Goal: Information Seeking & Learning: Learn about a topic

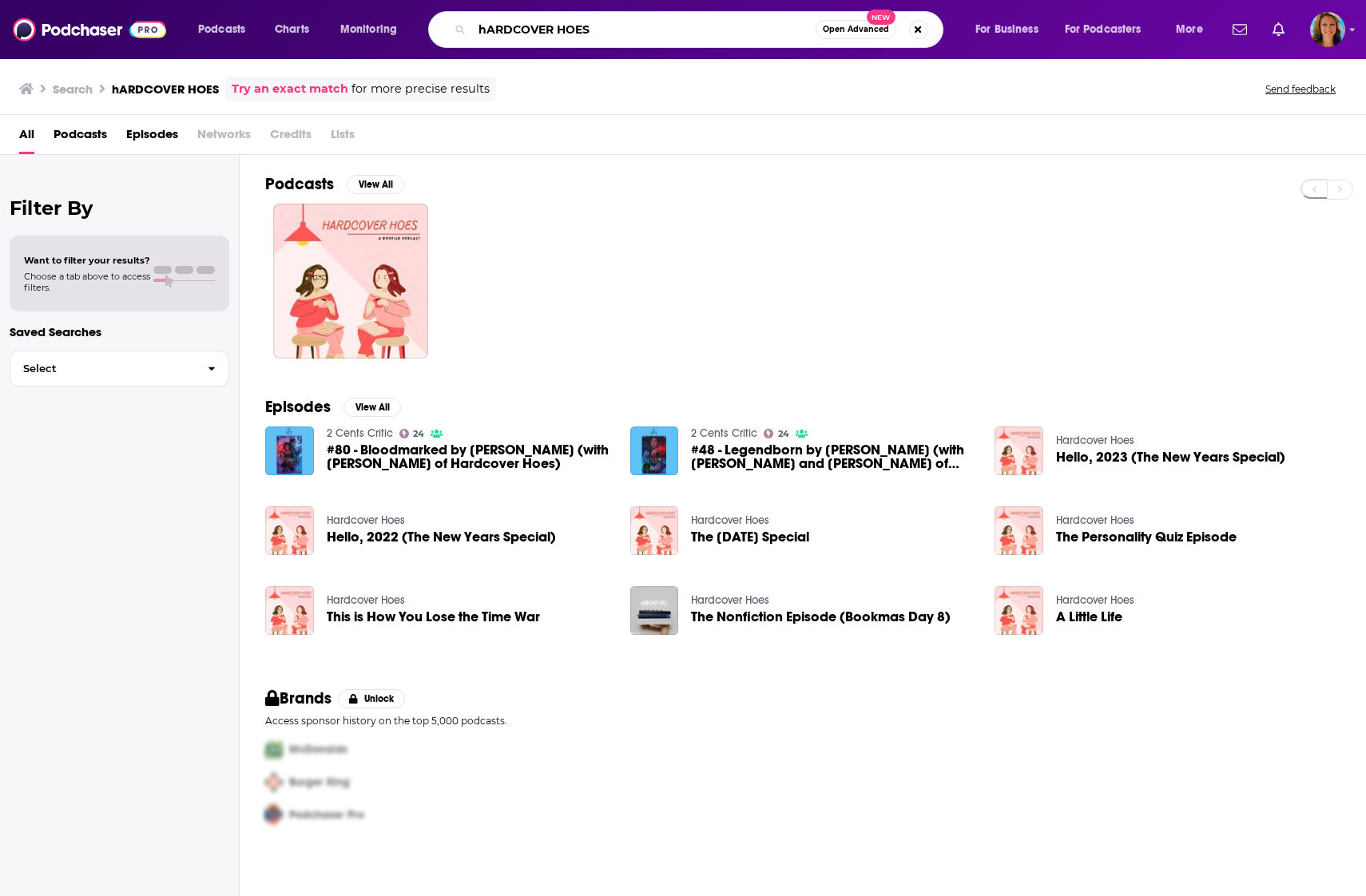
drag, startPoint x: 618, startPoint y: 39, endPoint x: 438, endPoint y: 20, distance: 181.0
click at [438, 20] on div "hARDCOVER HOES Open Advanced New" at bounding box center [686, 29] width 516 height 37
type input "bookmaven"
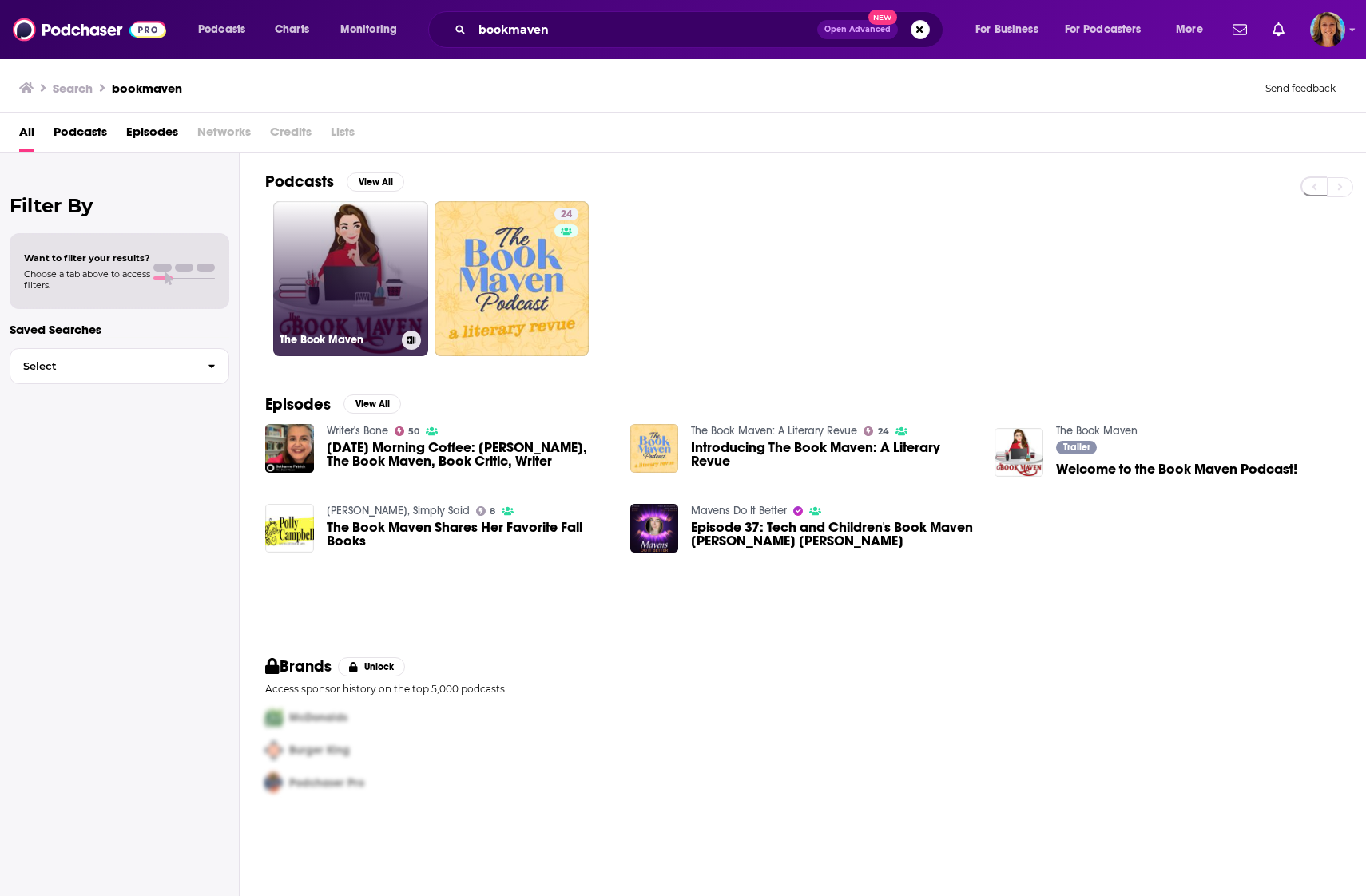
click at [340, 277] on link "The Book Maven" at bounding box center [350, 278] width 155 height 155
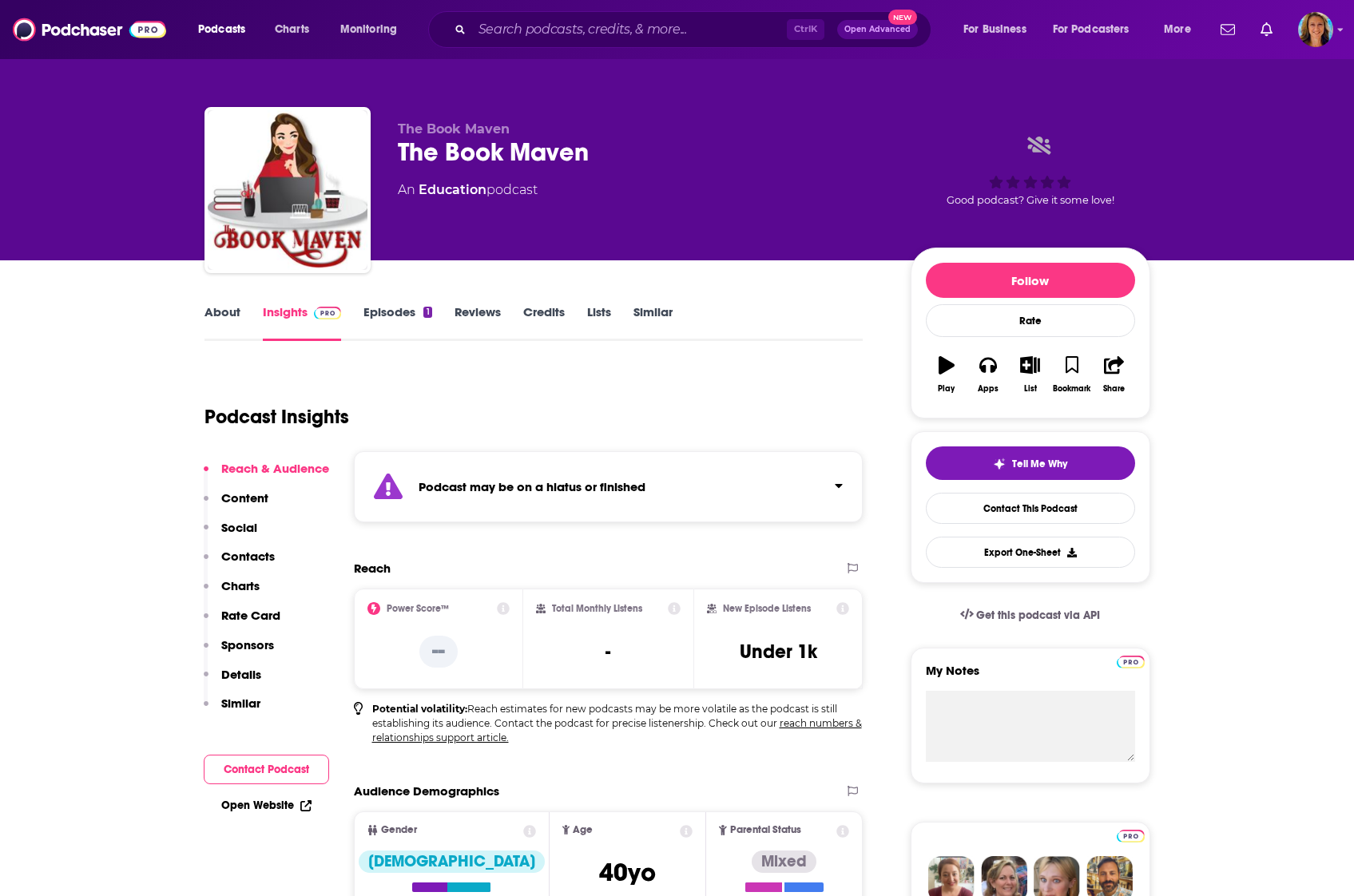
click at [283, 313] on link "Insights" at bounding box center [303, 322] width 79 height 37
